Goal: Transaction & Acquisition: Obtain resource

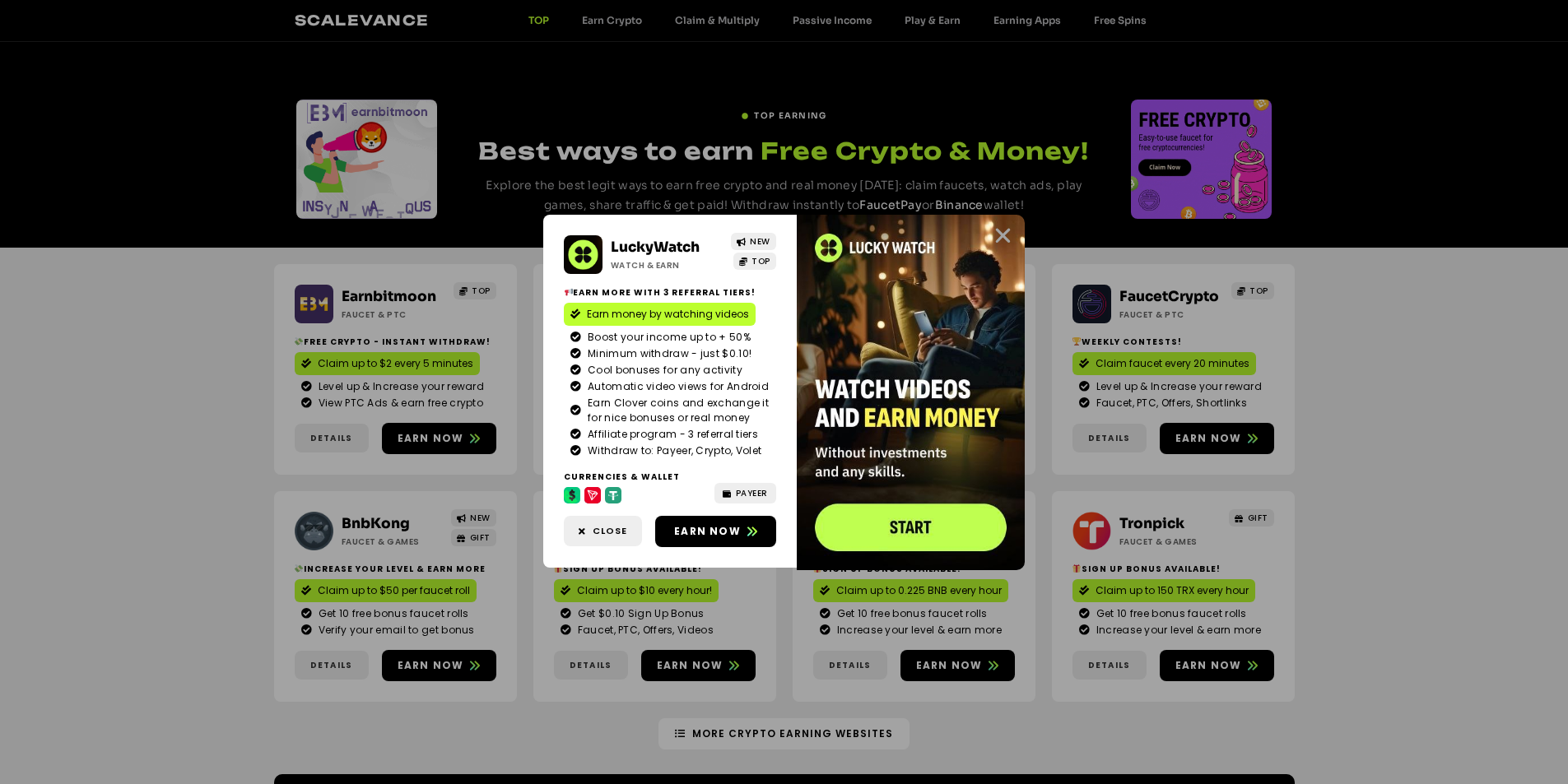
click at [995, 238] on icon "Close" at bounding box center [1003, 236] width 20 height 20
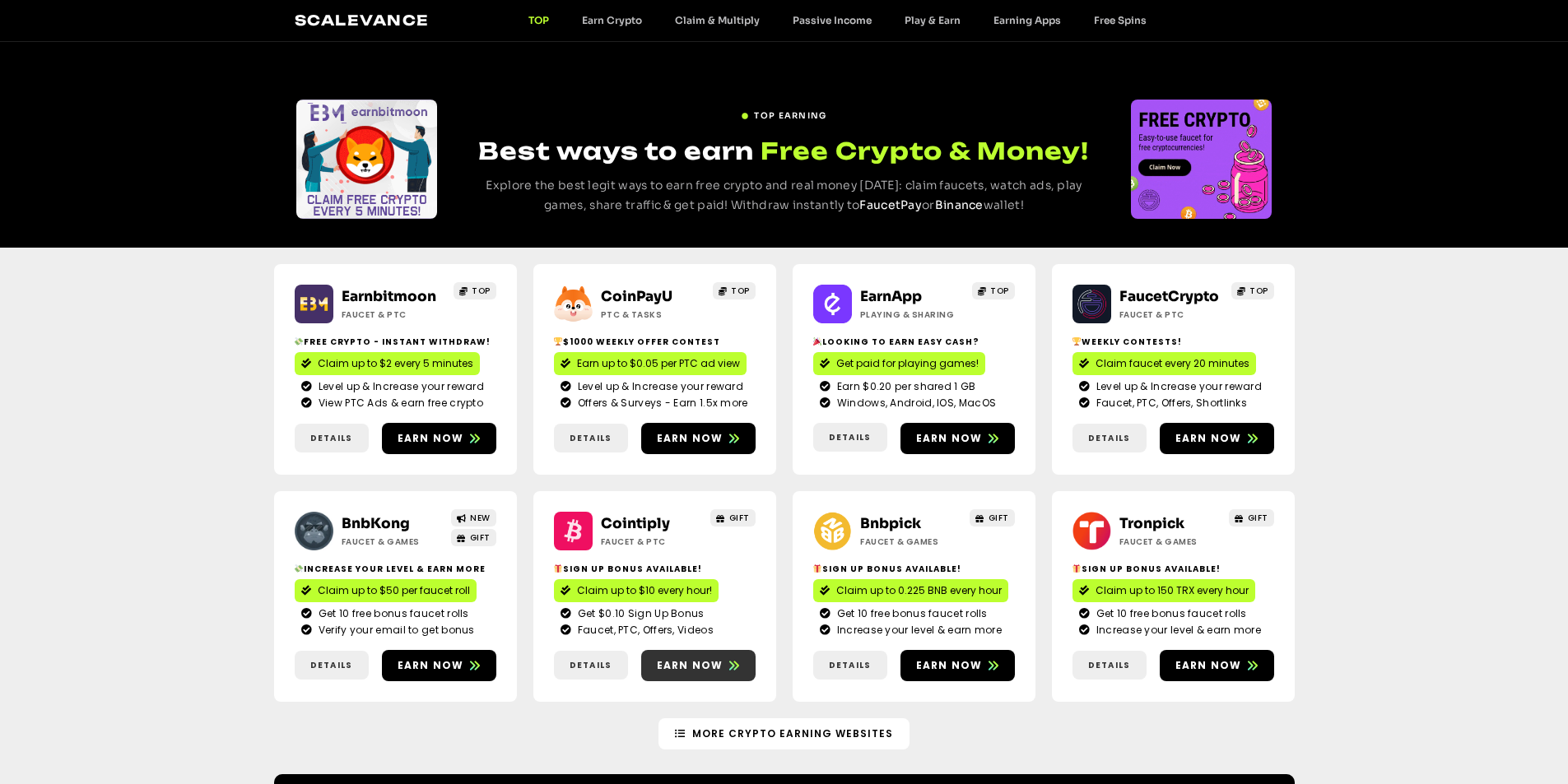
click at [698, 660] on span "Earn now" at bounding box center [691, 665] width 67 height 14
click at [1197, 449] on link "Earn now" at bounding box center [1217, 438] width 114 height 32
